Goal: Transaction & Acquisition: Subscribe to service/newsletter

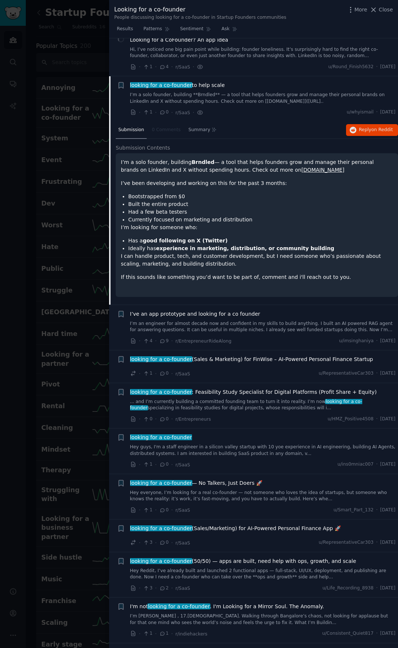
scroll to position [867, 0]
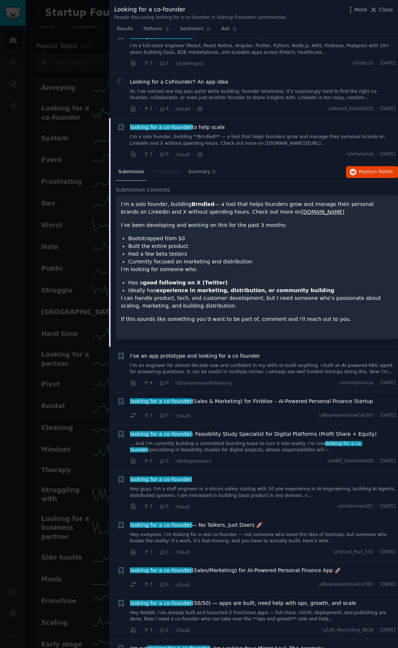
click at [44, 202] on div at bounding box center [199, 324] width 398 height 648
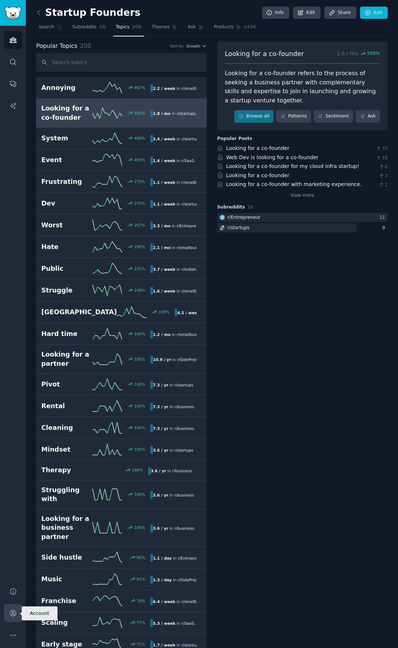
click at [21, 609] on link "Account" at bounding box center [13, 613] width 18 height 18
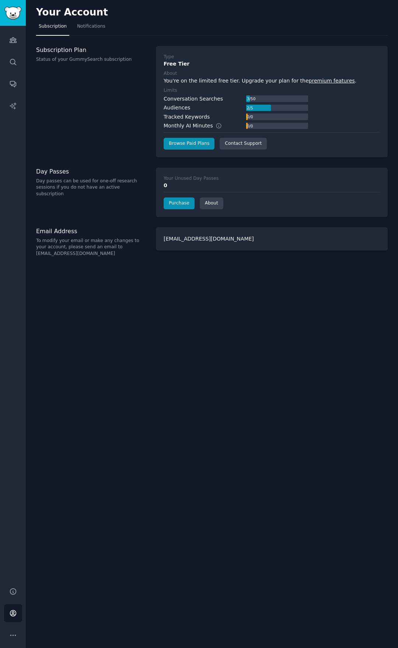
click at [224, 63] on div "Free Tier" at bounding box center [271, 64] width 216 height 8
click at [94, 32] on link "Notifications" at bounding box center [91, 28] width 34 height 15
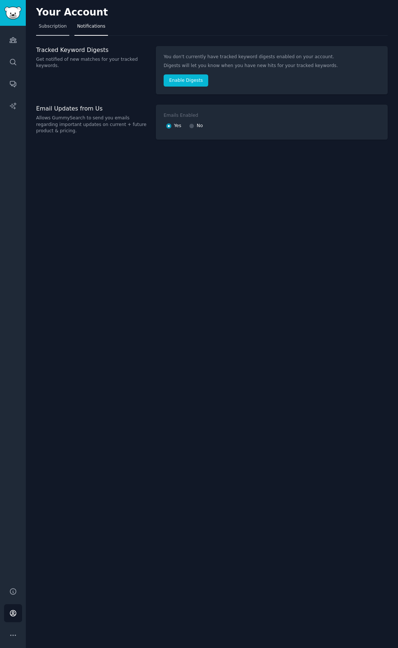
click at [58, 23] on span "Subscription" at bounding box center [53, 26] width 28 height 7
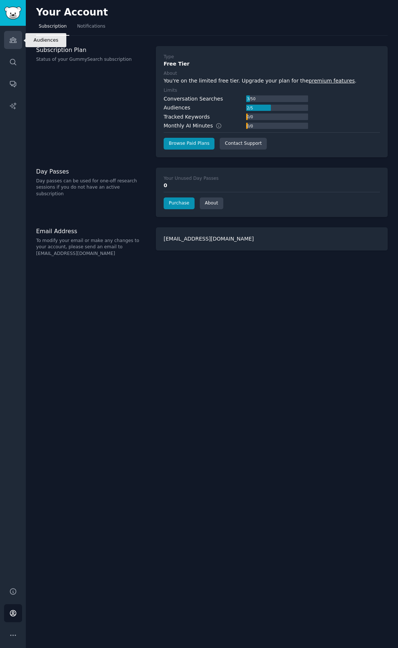
click at [16, 36] on link "Audiences" at bounding box center [13, 40] width 18 height 18
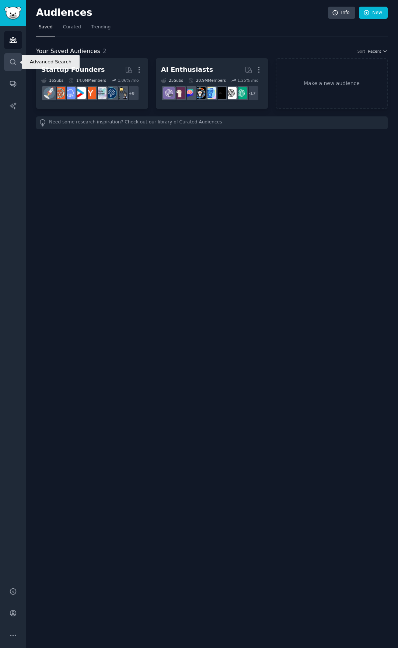
click at [12, 62] on icon "Sidebar" at bounding box center [13, 62] width 8 height 8
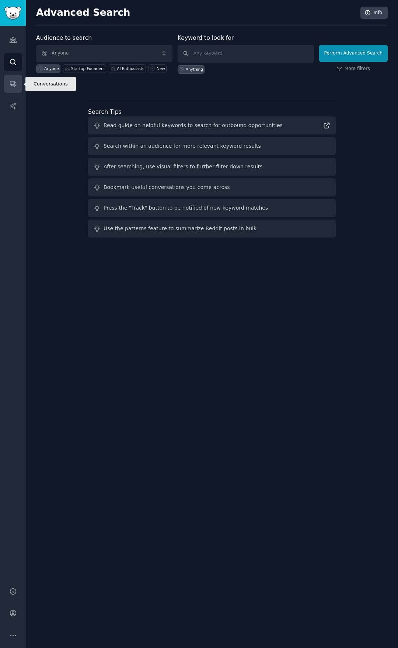
click at [14, 80] on icon "Sidebar" at bounding box center [13, 84] width 8 height 8
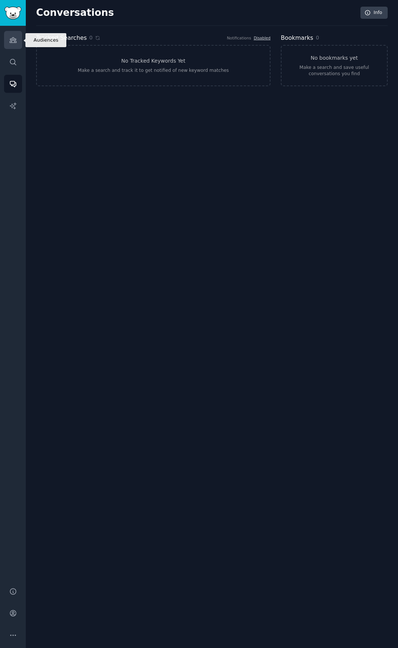
click at [18, 45] on link "Audiences" at bounding box center [13, 40] width 18 height 18
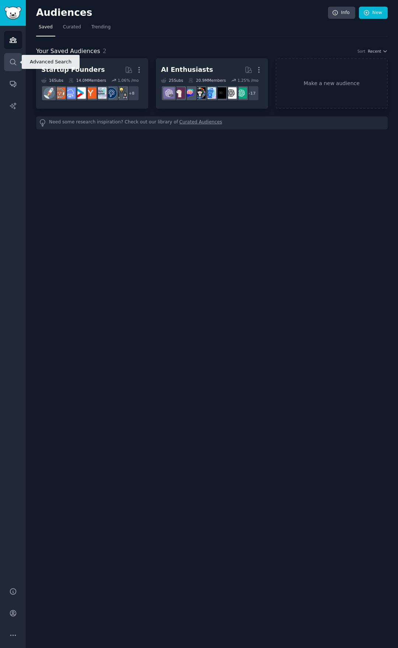
click at [13, 60] on icon "Sidebar" at bounding box center [13, 62] width 8 height 8
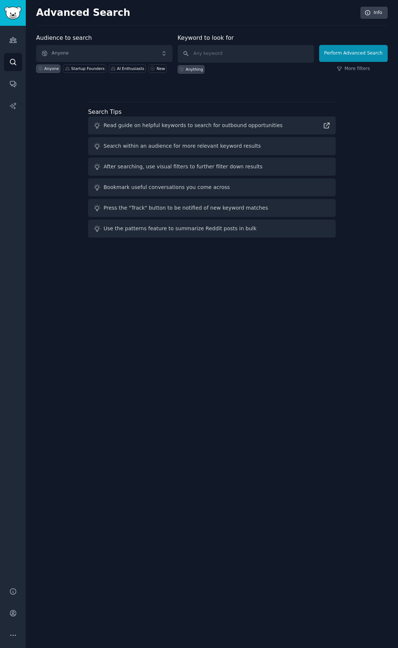
click at [60, 128] on div "Audience to search Anyone Anyone Startup Founders AI Enthusiasts New Keyword to…" at bounding box center [211, 137] width 351 height 207
click at [18, 80] on link "Conversations" at bounding box center [13, 84] width 18 height 18
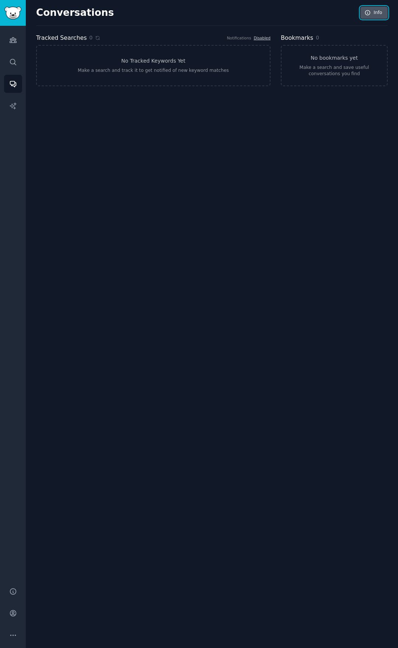
click at [368, 11] on icon at bounding box center [367, 12] width 5 height 5
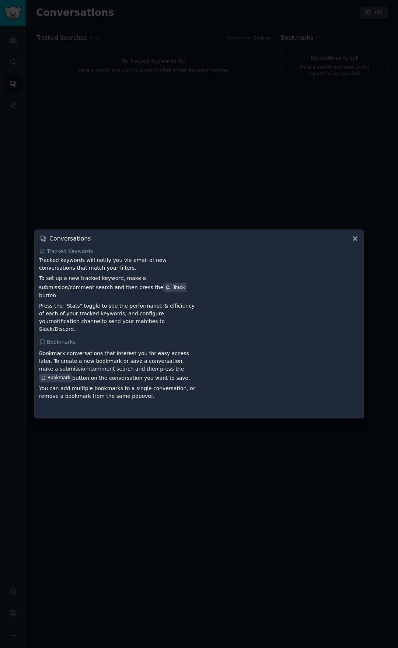
click at [223, 93] on div at bounding box center [199, 324] width 398 height 648
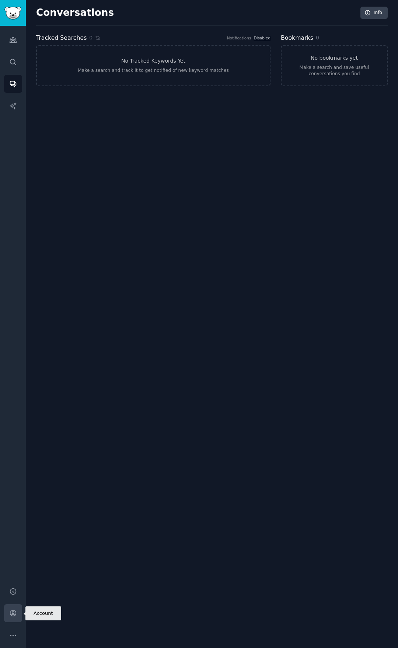
click at [11, 617] on link "Account" at bounding box center [13, 613] width 18 height 18
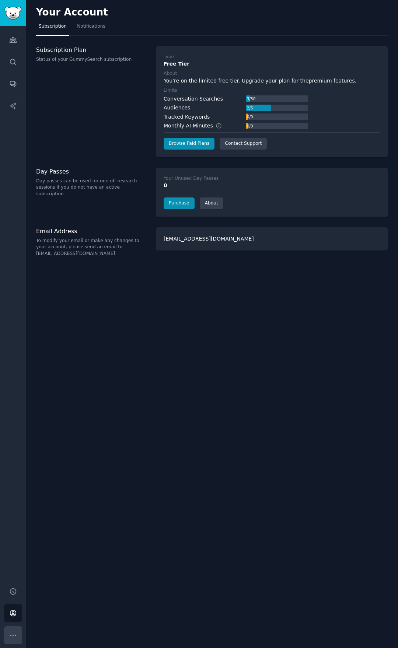
click at [10, 639] on button "More" at bounding box center [13, 635] width 18 height 18
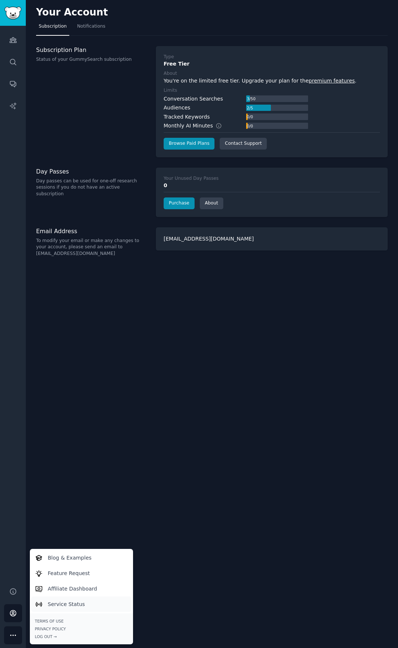
click at [77, 608] on link "Service Status" at bounding box center [81, 603] width 101 height 15
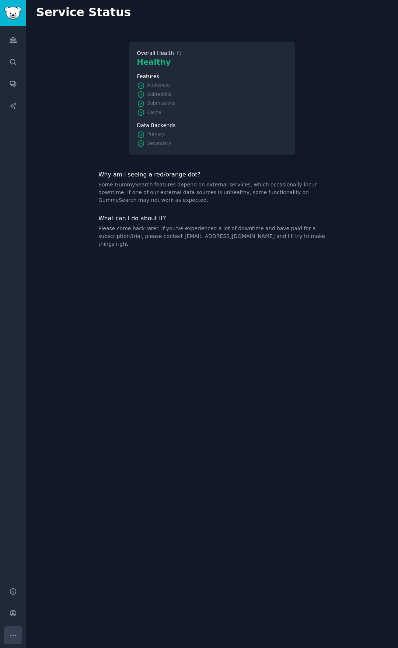
click at [12, 637] on icon "Sidebar" at bounding box center [13, 635] width 8 height 8
click at [13, 612] on icon "Sidebar" at bounding box center [13, 613] width 8 height 8
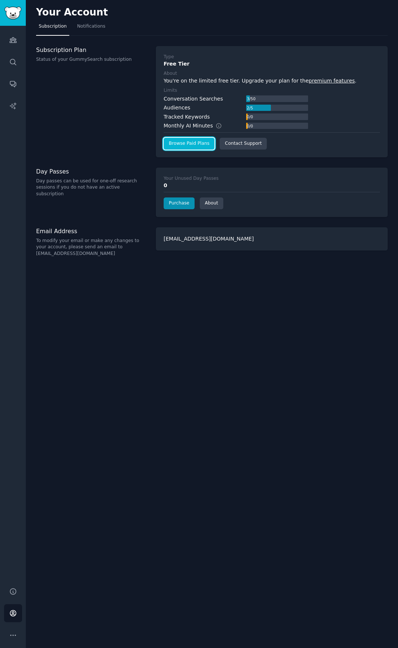
click at [190, 145] on link "Browse Paid Plans" at bounding box center [188, 144] width 51 height 12
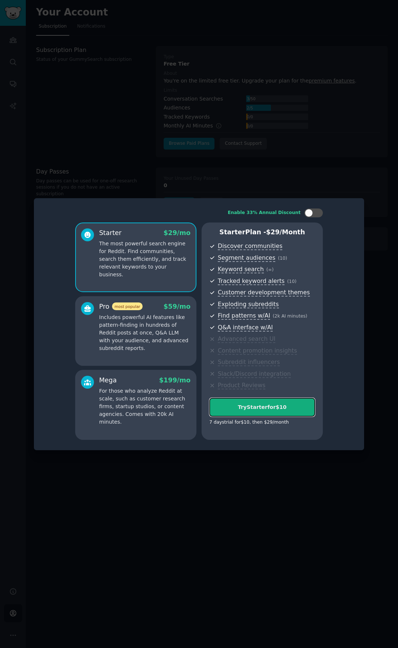
click at [259, 408] on div "Try Starter for $10" at bounding box center [261, 407] width 105 height 8
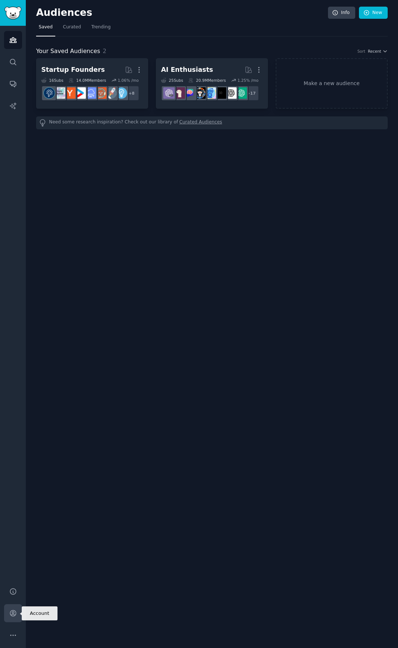
click at [14, 612] on icon "Sidebar" at bounding box center [13, 613] width 6 height 6
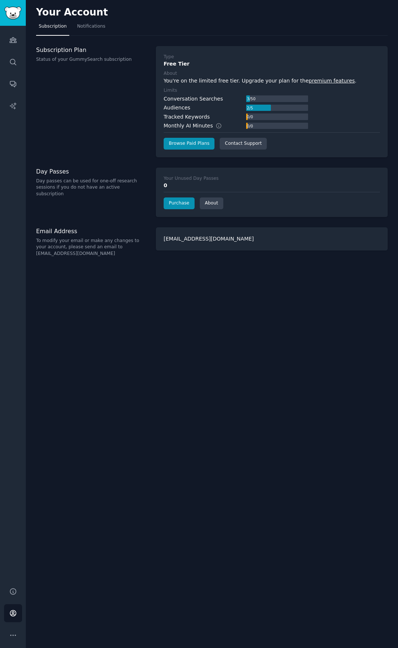
click at [313, 84] on div "You're on the limited free tier. Upgrade your plan for the premium features ." at bounding box center [271, 81] width 216 height 8
click at [315, 81] on link "premium features" at bounding box center [332, 81] width 46 height 6
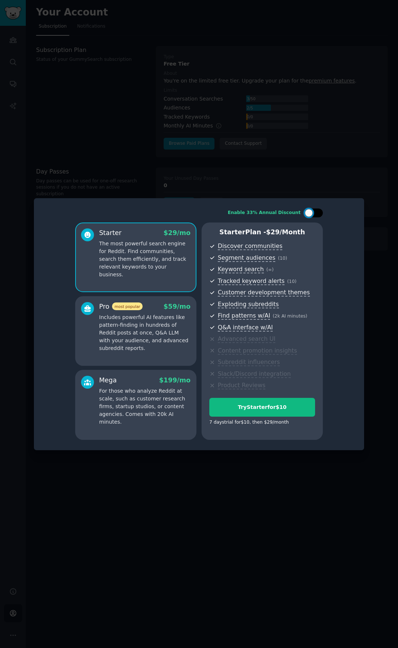
click at [310, 213] on div at bounding box center [308, 213] width 8 height 8
click at [318, 211] on div at bounding box center [318, 213] width 8 height 8
checkbox input "false"
click at [246, 406] on div "Try Starter for $10" at bounding box center [261, 407] width 105 height 8
click at [356, 227] on div "Enable 33% Annual Discount Starter $ 29 /mo The most powerful search engine for…" at bounding box center [199, 324] width 320 height 242
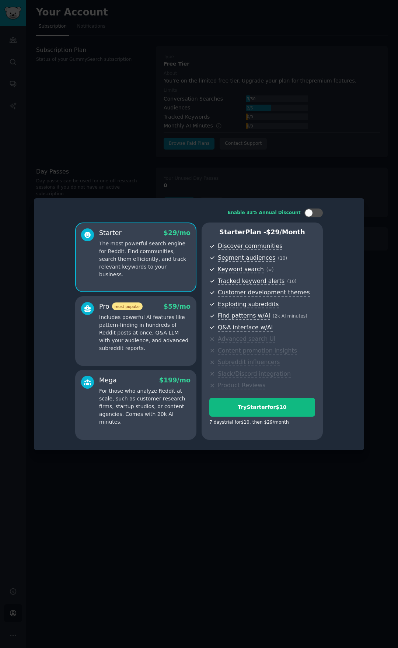
click at [271, 482] on div at bounding box center [199, 324] width 398 height 648
